Goal: Contribute content: Contribute content

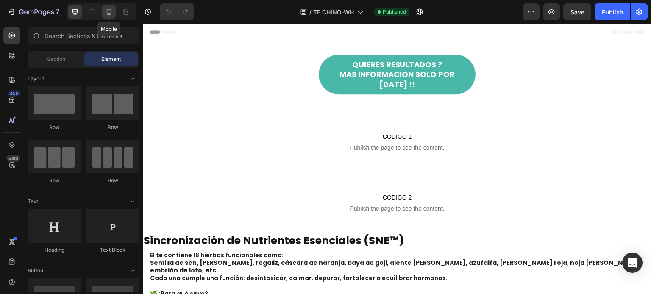
click at [108, 14] on icon at bounding box center [109, 12] width 5 height 6
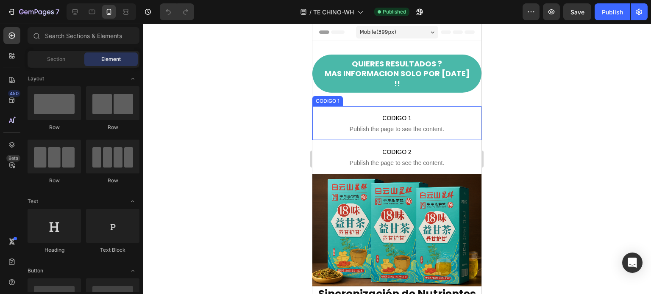
click at [367, 125] on span "Publish the page to see the content." at bounding box center [396, 129] width 169 height 8
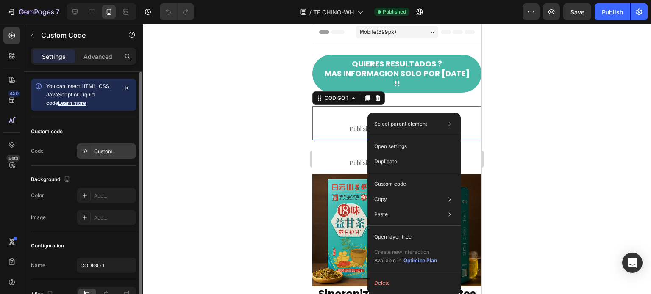
click at [97, 149] on div "Custom" at bounding box center [114, 152] width 40 height 8
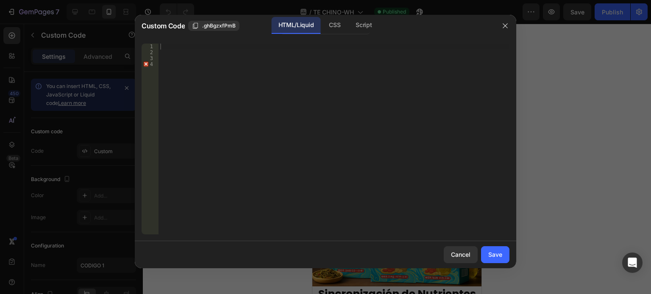
click at [169, 48] on div at bounding box center [333, 145] width 351 height 203
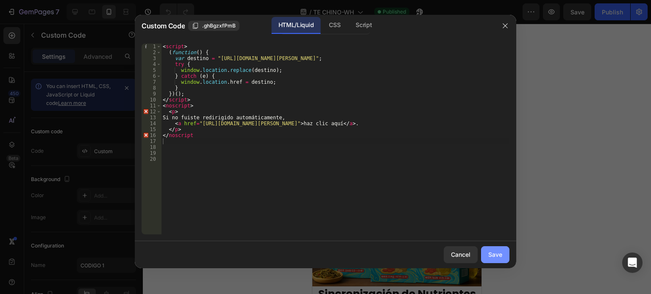
click at [493, 254] on div "Save" at bounding box center [495, 254] width 14 height 9
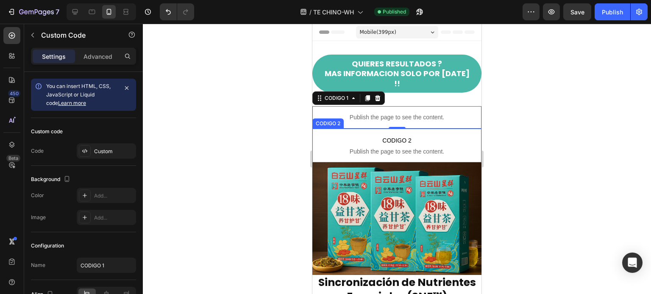
click at [342, 136] on span "CODIGO 2" at bounding box center [396, 141] width 169 height 10
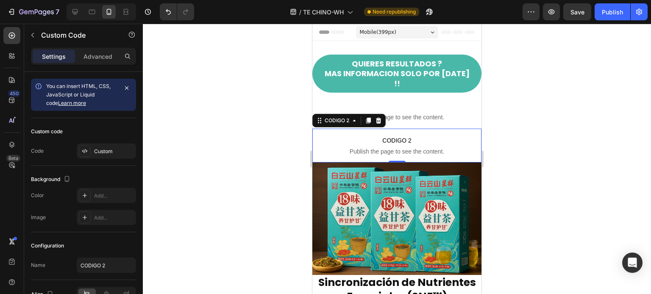
click at [408, 136] on span "CODIGO 2" at bounding box center [396, 141] width 169 height 10
click at [120, 155] on div "Custom" at bounding box center [114, 152] width 40 height 8
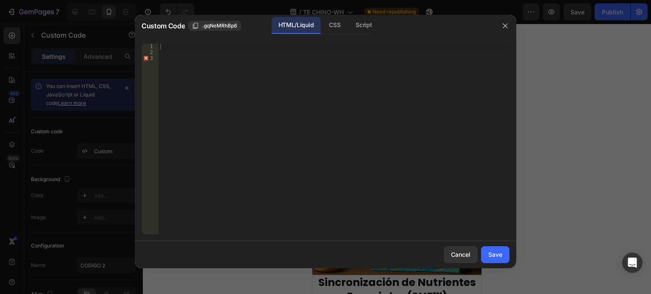
click at [169, 44] on div at bounding box center [333, 145] width 351 height 203
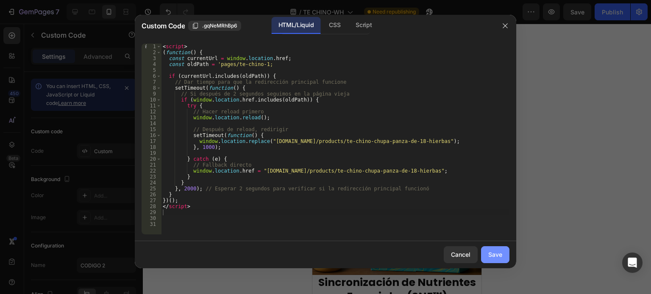
click at [500, 254] on div "Save" at bounding box center [495, 254] width 14 height 9
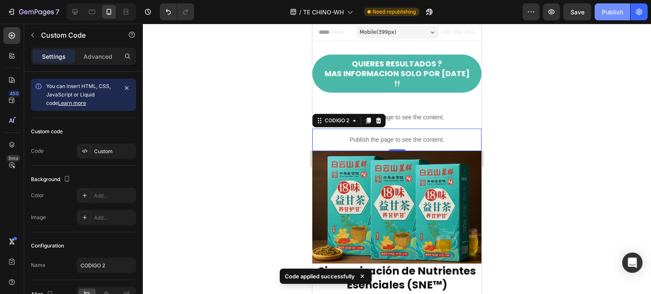
click at [619, 8] on div "Publish" at bounding box center [611, 12] width 21 height 9
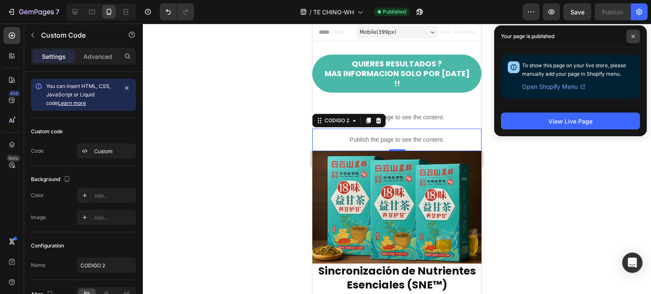
click at [629, 37] on span at bounding box center [633, 37] width 14 height 14
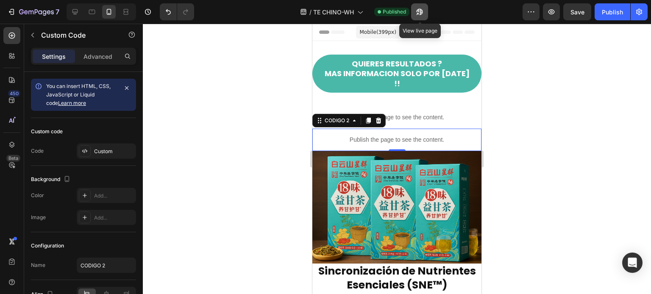
click at [417, 15] on icon "button" at bounding box center [419, 12] width 8 height 8
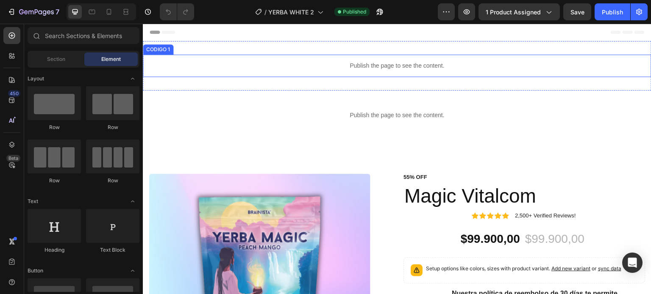
click at [397, 67] on p "Publish the page to see the content." at bounding box center [397, 65] width 508 height 9
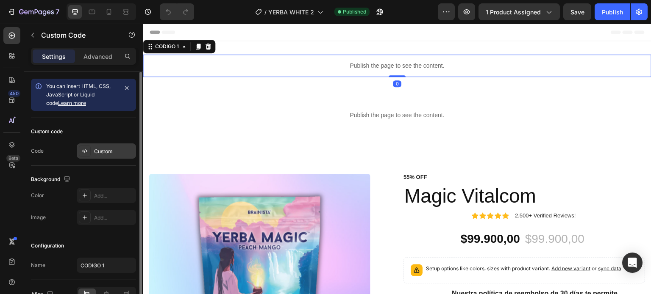
click at [105, 150] on div "Custom" at bounding box center [114, 152] width 40 height 8
click at [96, 148] on div "Custom" at bounding box center [114, 152] width 40 height 8
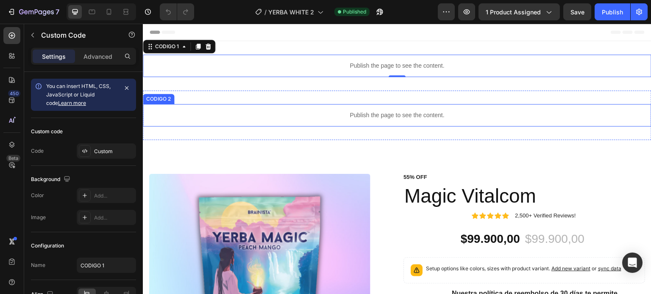
click at [331, 115] on p "Publish the page to see the content." at bounding box center [397, 115] width 508 height 9
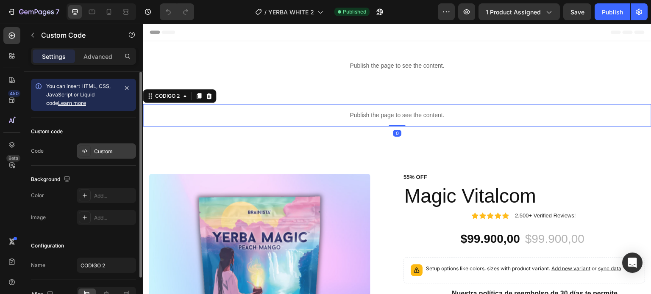
click at [100, 150] on div "Custom" at bounding box center [114, 152] width 40 height 8
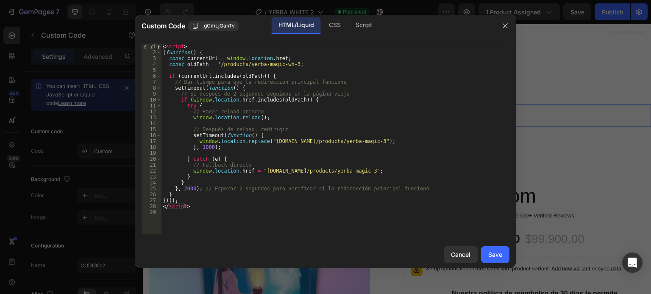
click at [613, 61] on div at bounding box center [325, 147] width 651 height 294
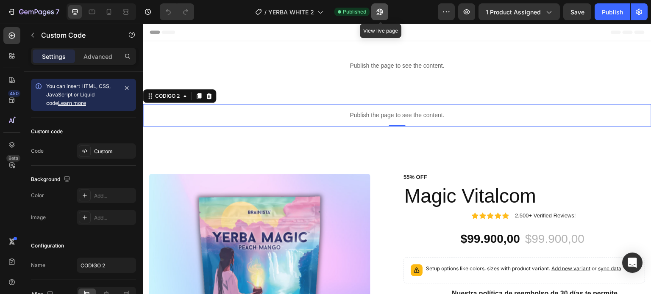
click at [382, 10] on icon "button" at bounding box center [379, 12] width 8 height 8
